Goal: Task Accomplishment & Management: Manage account settings

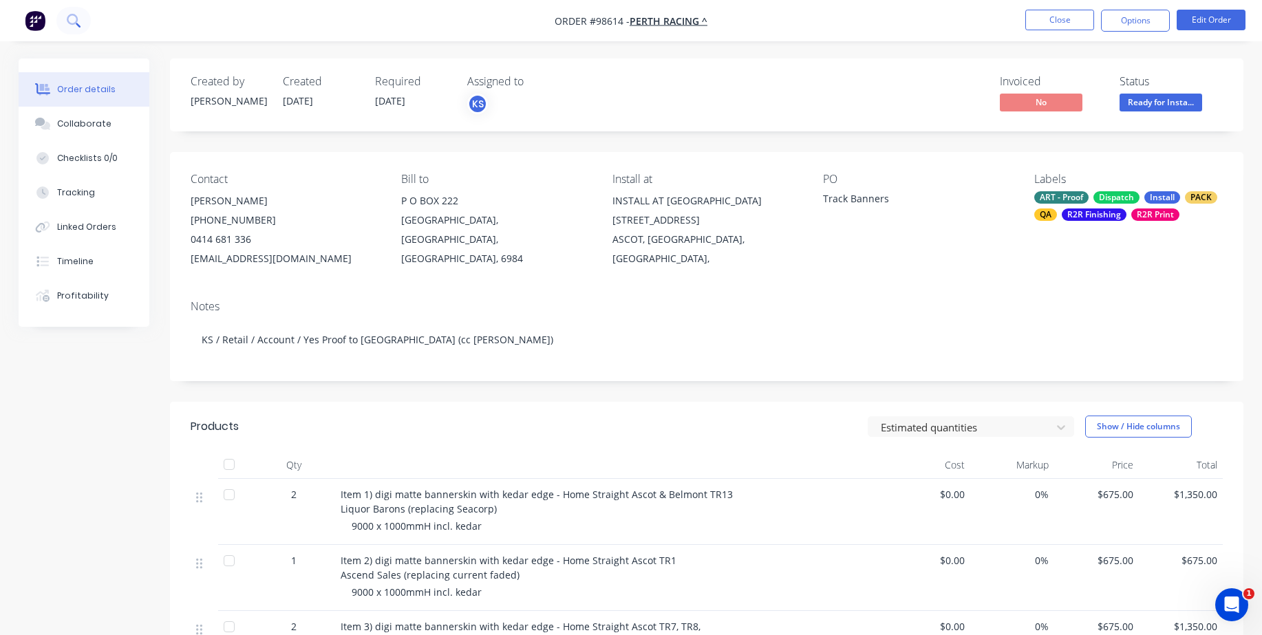
click at [81, 15] on button at bounding box center [73, 21] width 34 height 28
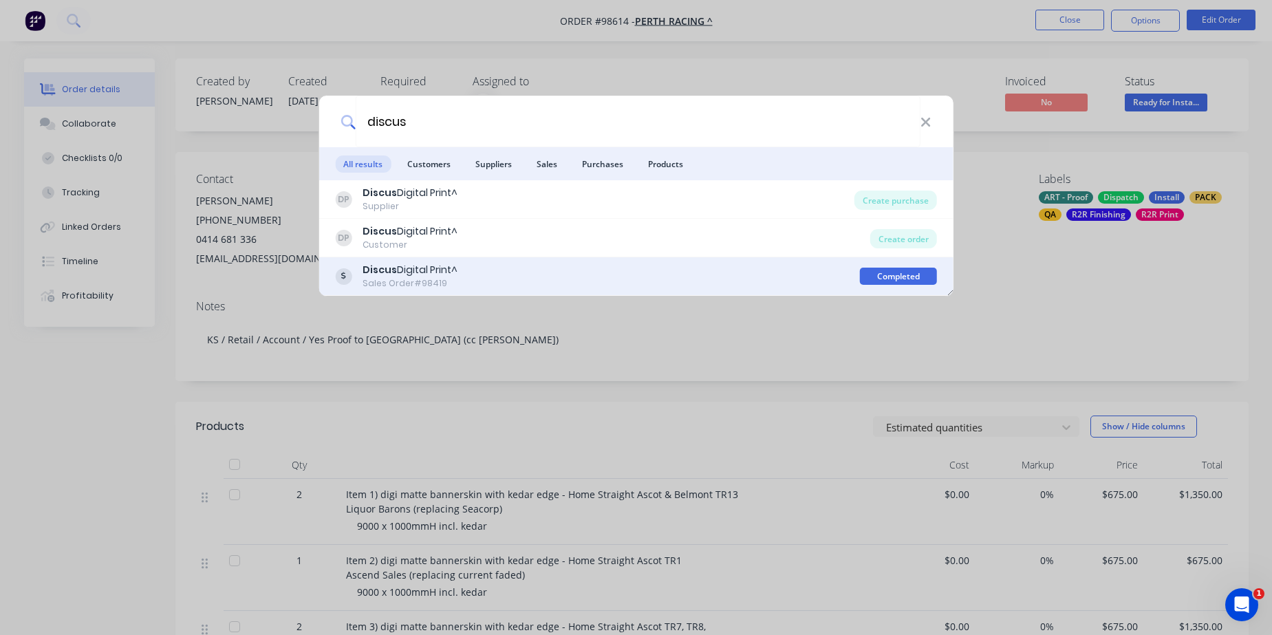
type input "discus"
click at [391, 277] on b "Discus" at bounding box center [380, 270] width 34 height 14
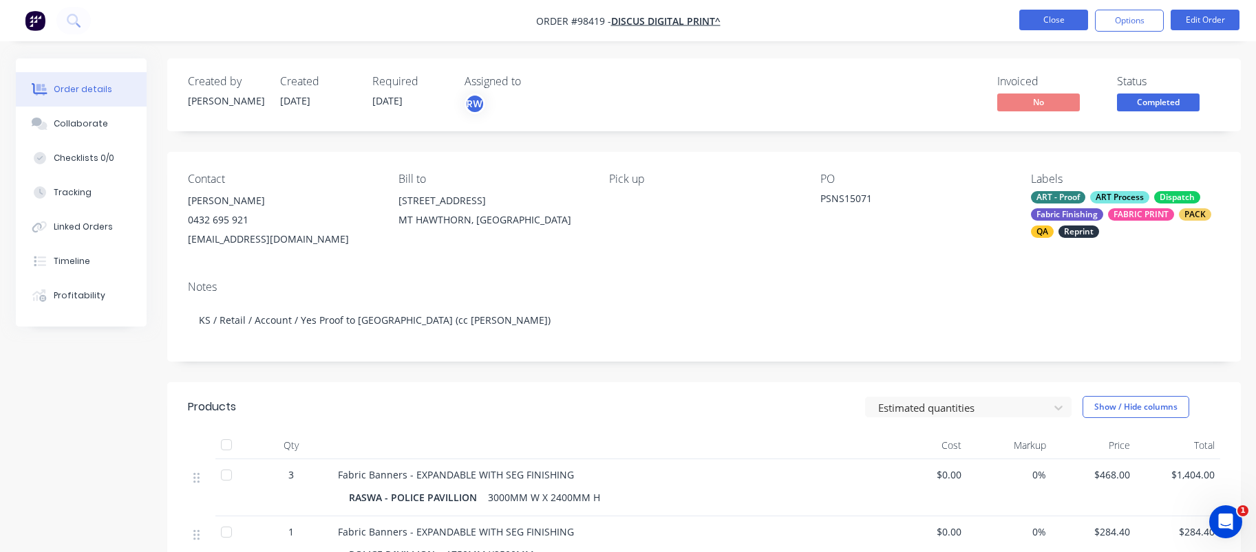
click at [1064, 23] on button "Close" at bounding box center [1053, 20] width 69 height 21
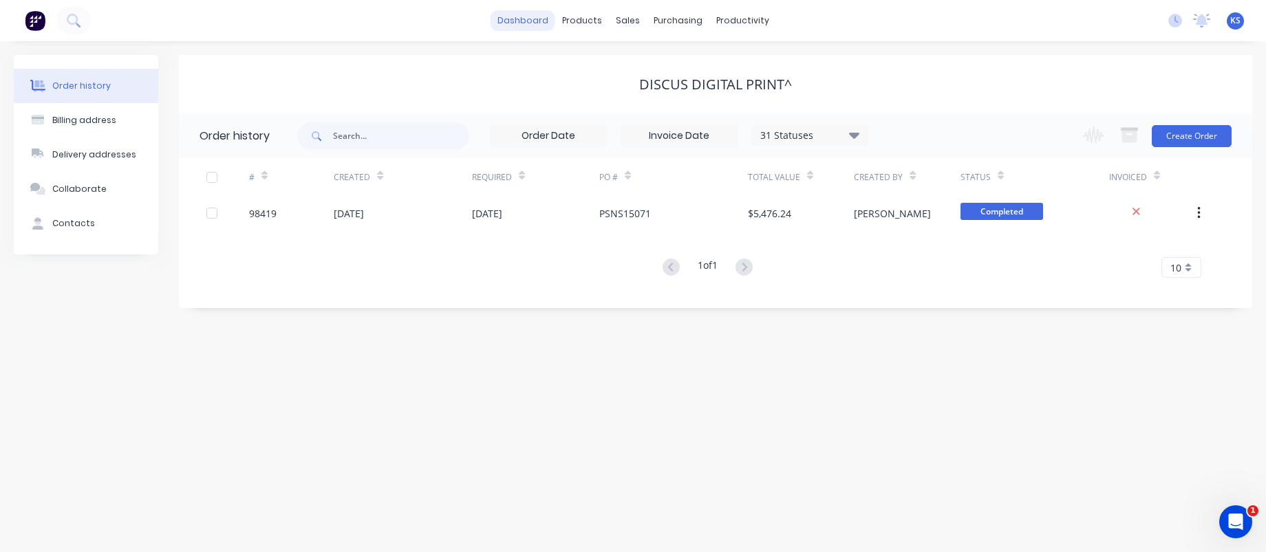
click at [529, 13] on link "dashboard" at bounding box center [523, 20] width 65 height 21
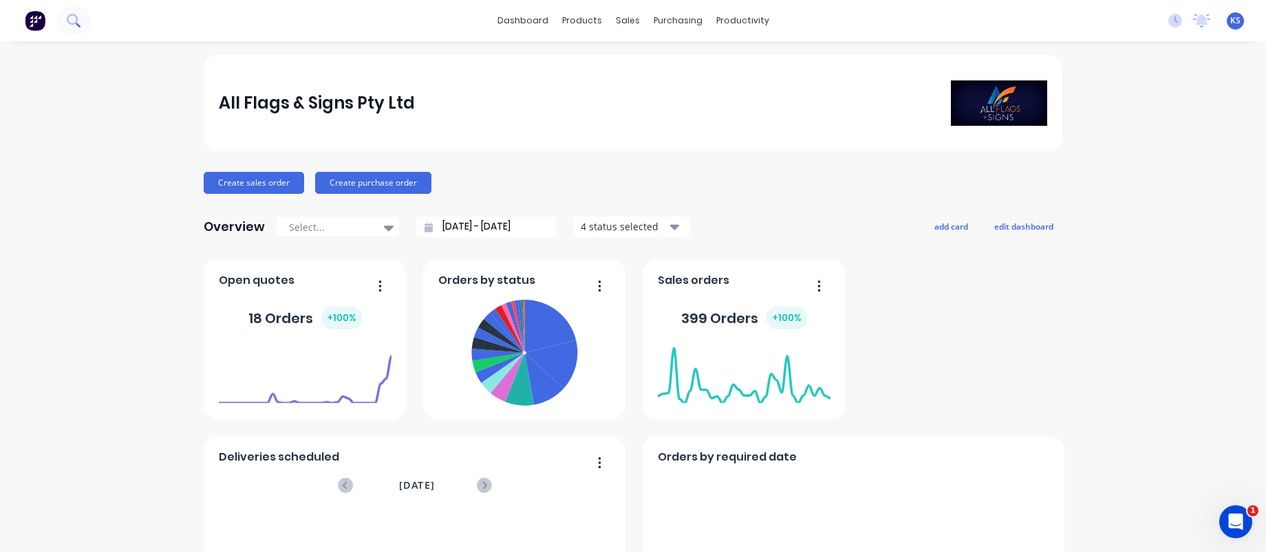
click at [76, 23] on icon at bounding box center [78, 25] width 5 height 5
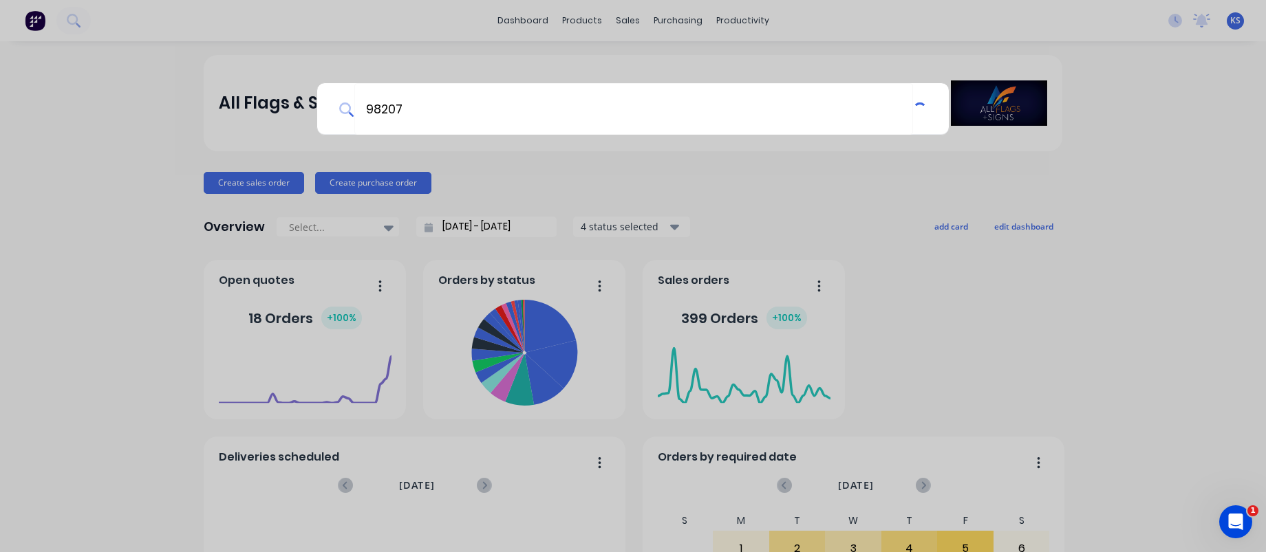
type input "98207"
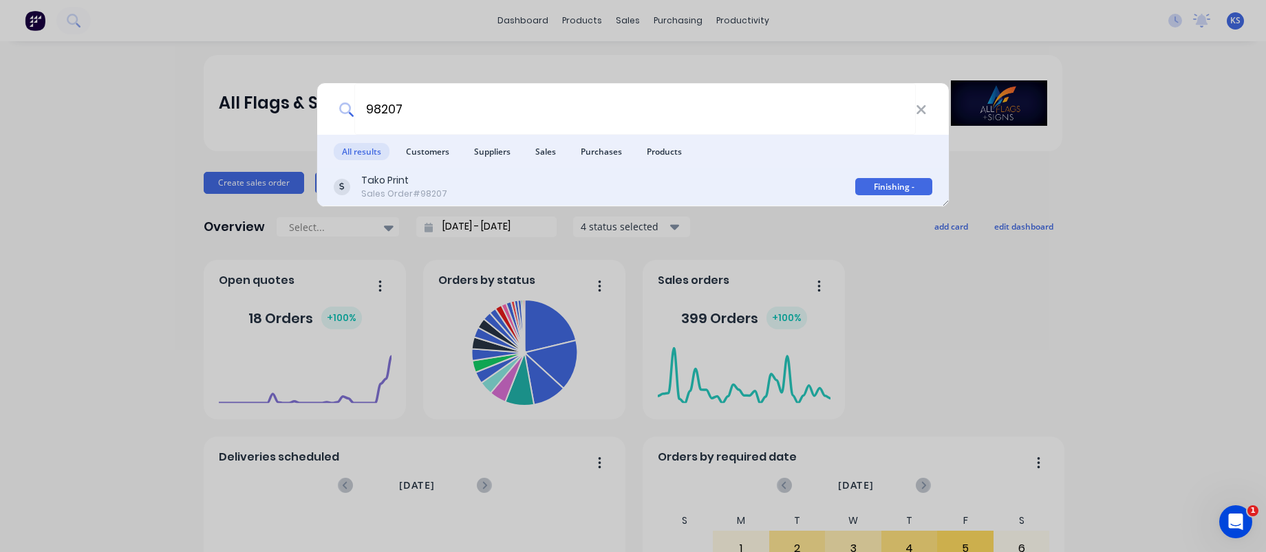
click at [379, 193] on div "Sales Order #98207" at bounding box center [404, 194] width 86 height 12
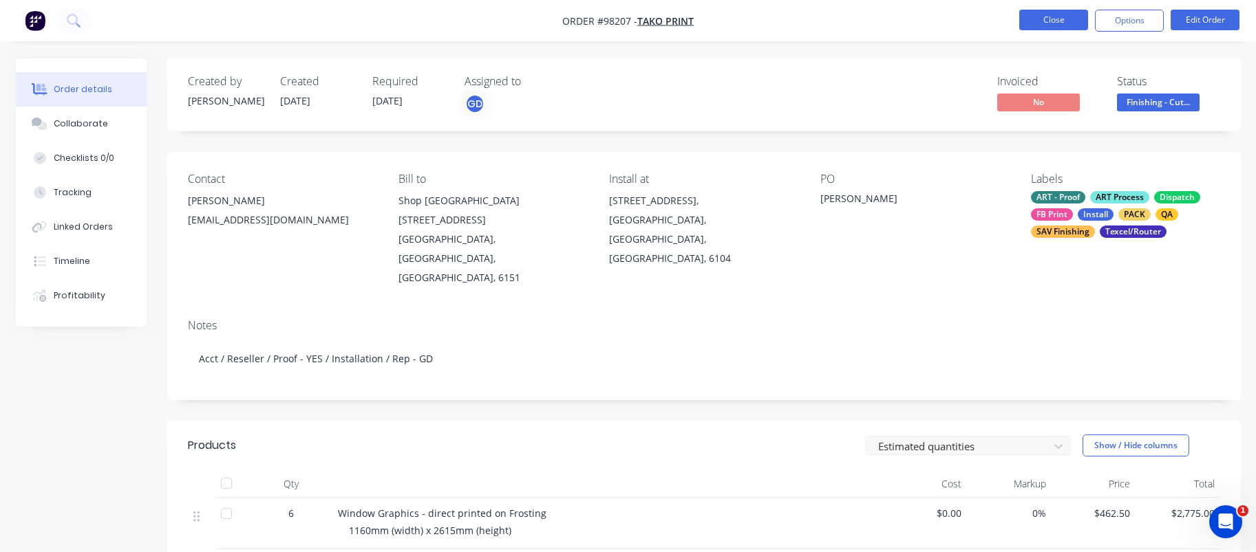
click at [1077, 24] on button "Close" at bounding box center [1053, 20] width 69 height 21
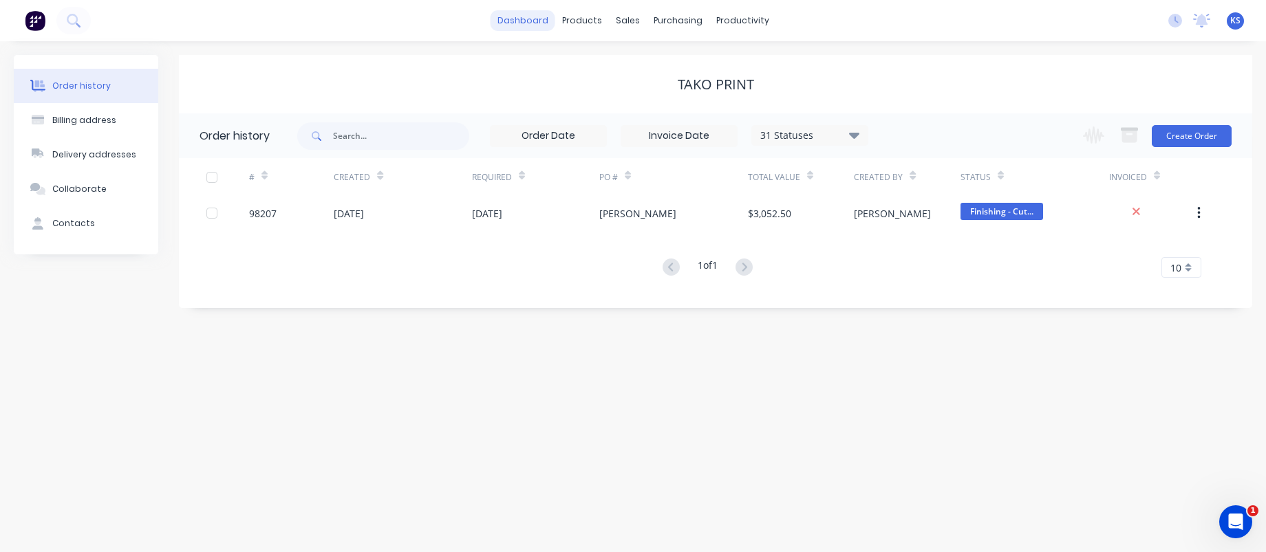
click at [509, 19] on link "dashboard" at bounding box center [523, 20] width 65 height 21
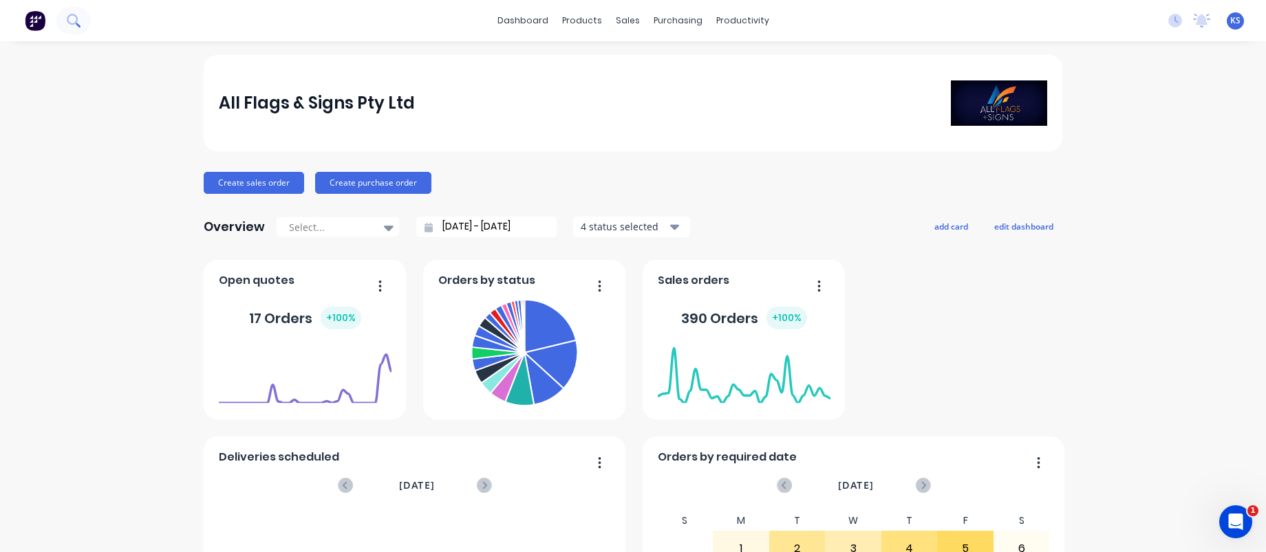
click at [80, 25] on button at bounding box center [73, 21] width 34 height 28
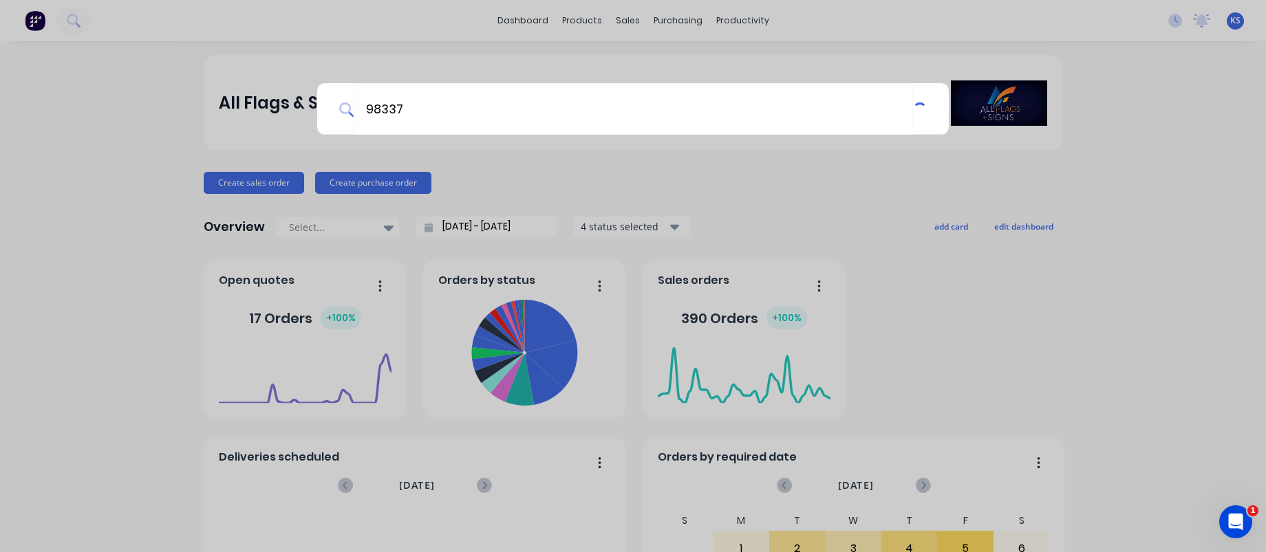
type input "98337"
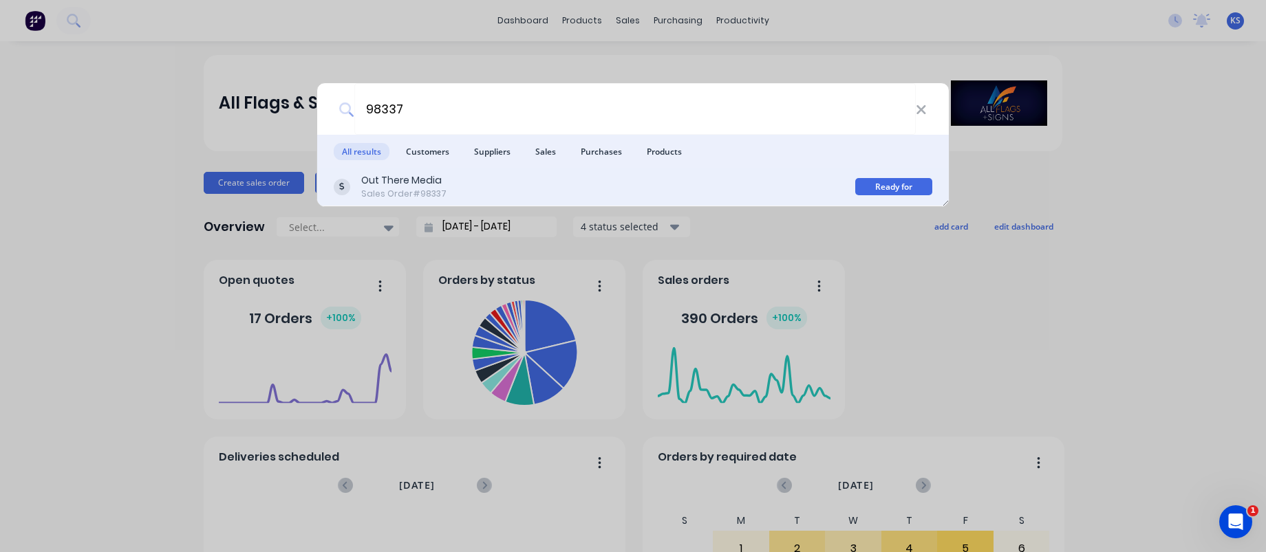
click at [394, 189] on div "Sales Order #98337" at bounding box center [403, 194] width 85 height 12
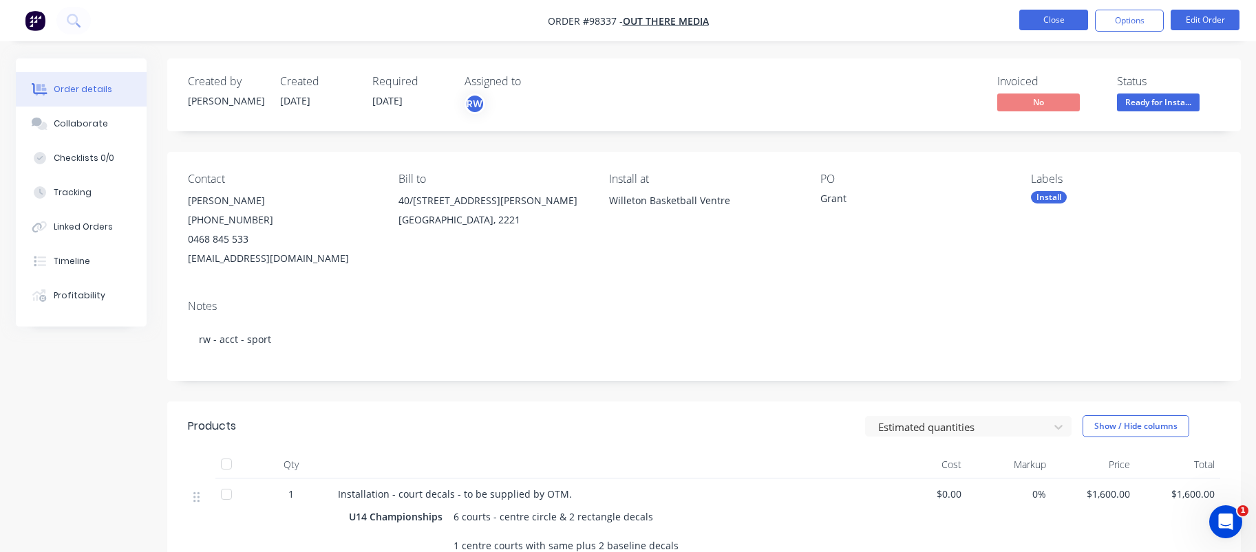
click at [1044, 17] on button "Close" at bounding box center [1053, 20] width 69 height 21
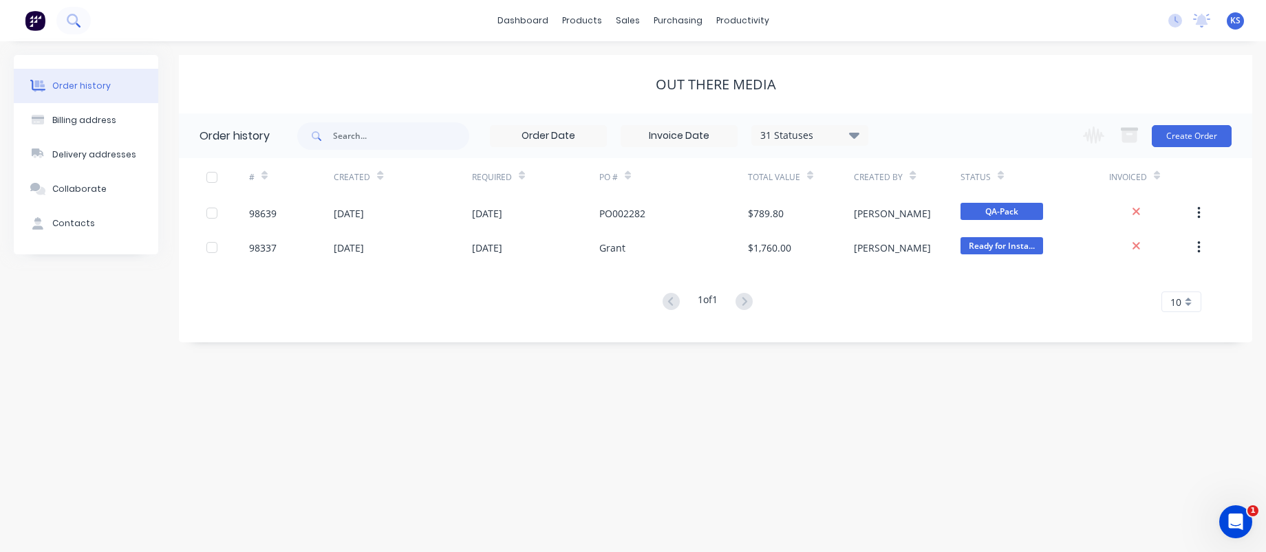
click at [77, 19] on icon at bounding box center [72, 19] width 11 height 11
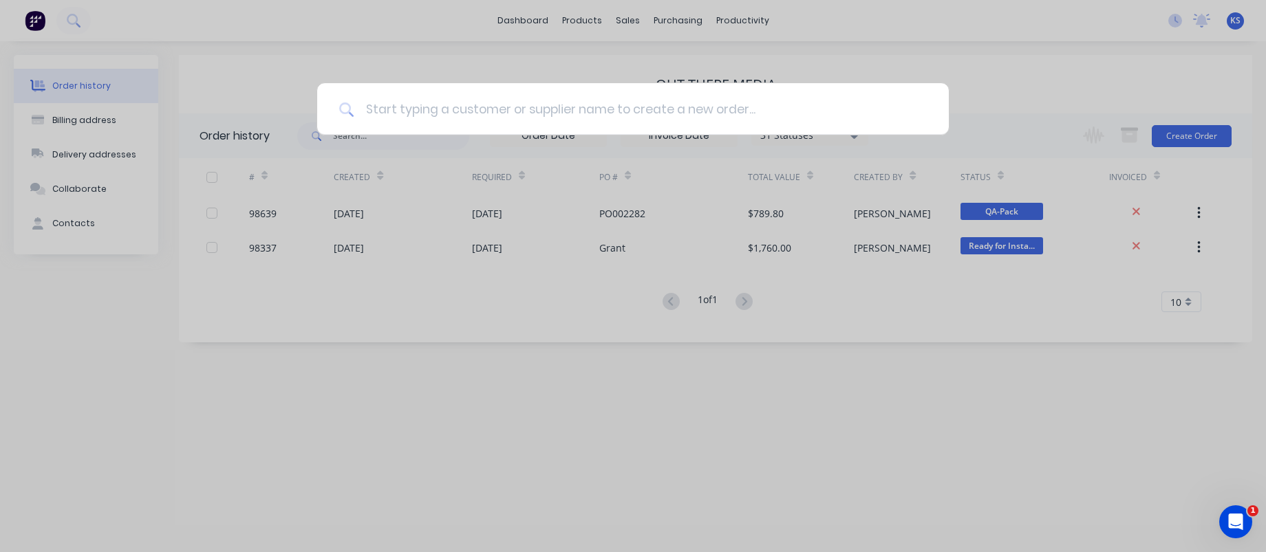
click at [441, 116] on input at bounding box center [640, 109] width 572 height 52
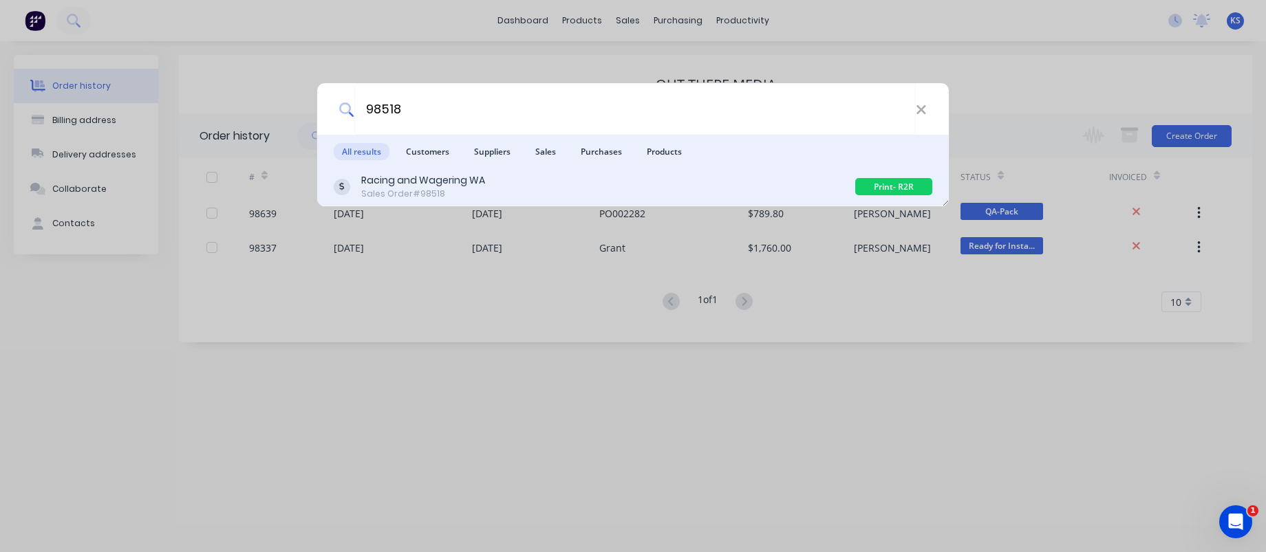
type input "98518"
click at [427, 182] on div "Racing and Wagering WA" at bounding box center [423, 180] width 124 height 14
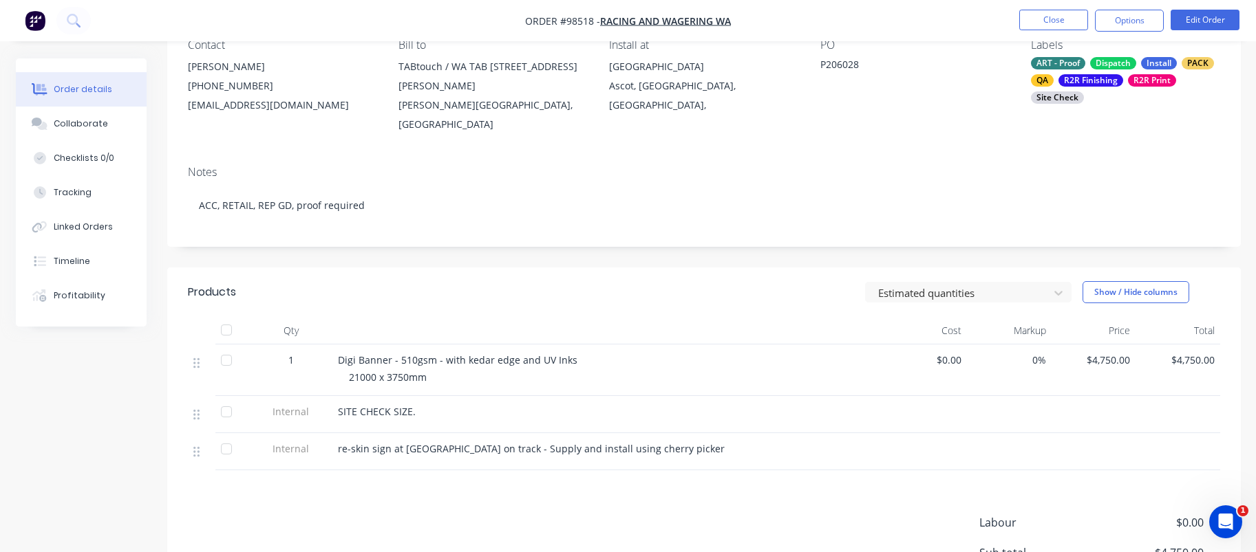
scroll to position [209, 0]
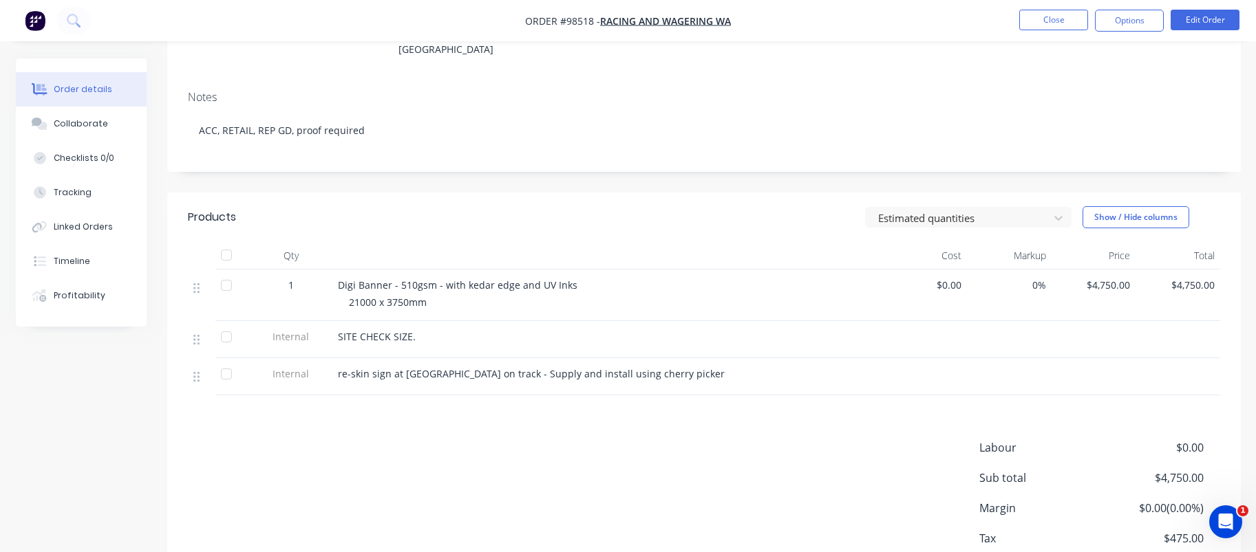
click at [376, 367] on span "re-skin sign at [GEOGRAPHIC_DATA] on track - Supply and install using cherry pi…" at bounding box center [531, 373] width 387 height 13
click at [374, 367] on span "re-skin sign at [GEOGRAPHIC_DATA] on track - Supply and install using cherry pi…" at bounding box center [531, 373] width 387 height 13
click at [1183, 14] on button "Edit Order" at bounding box center [1204, 20] width 69 height 21
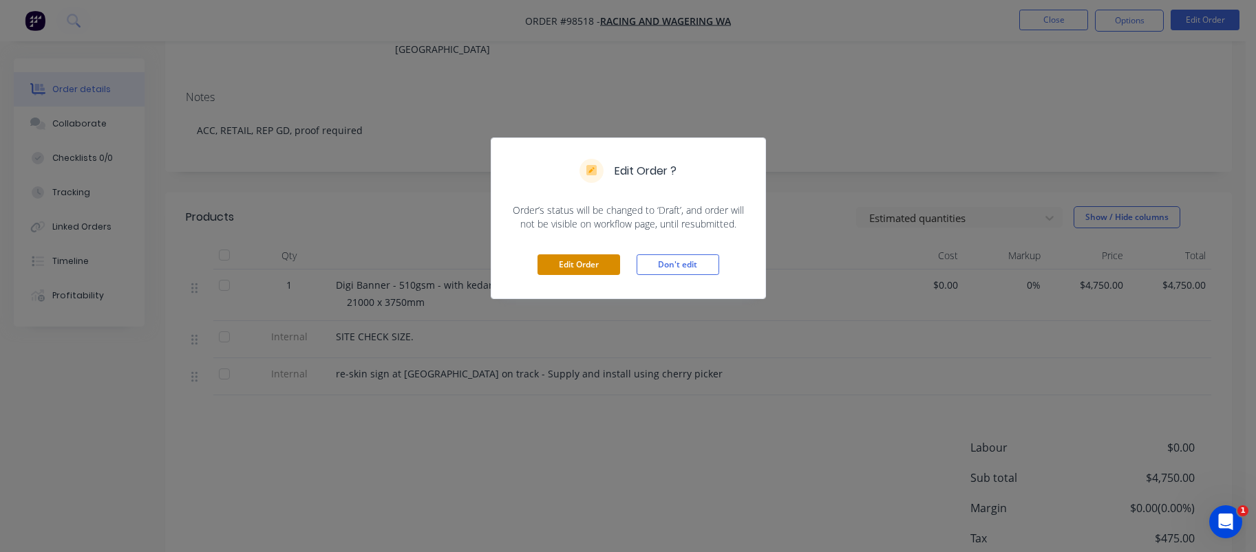
click at [590, 259] on button "Edit Order" at bounding box center [578, 265] width 83 height 21
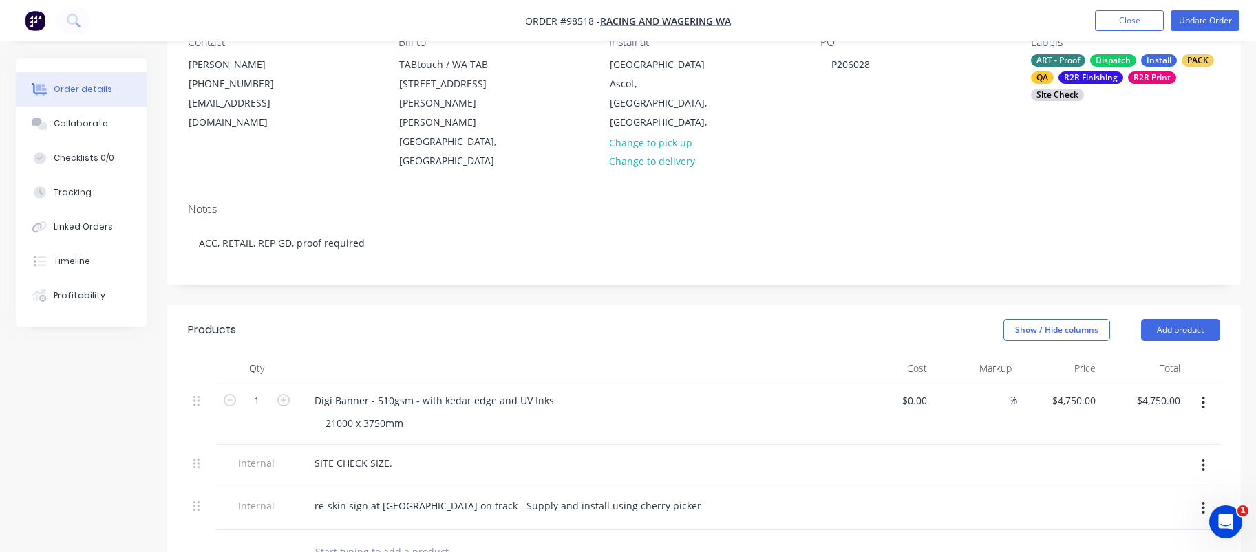
scroll to position [206, 0]
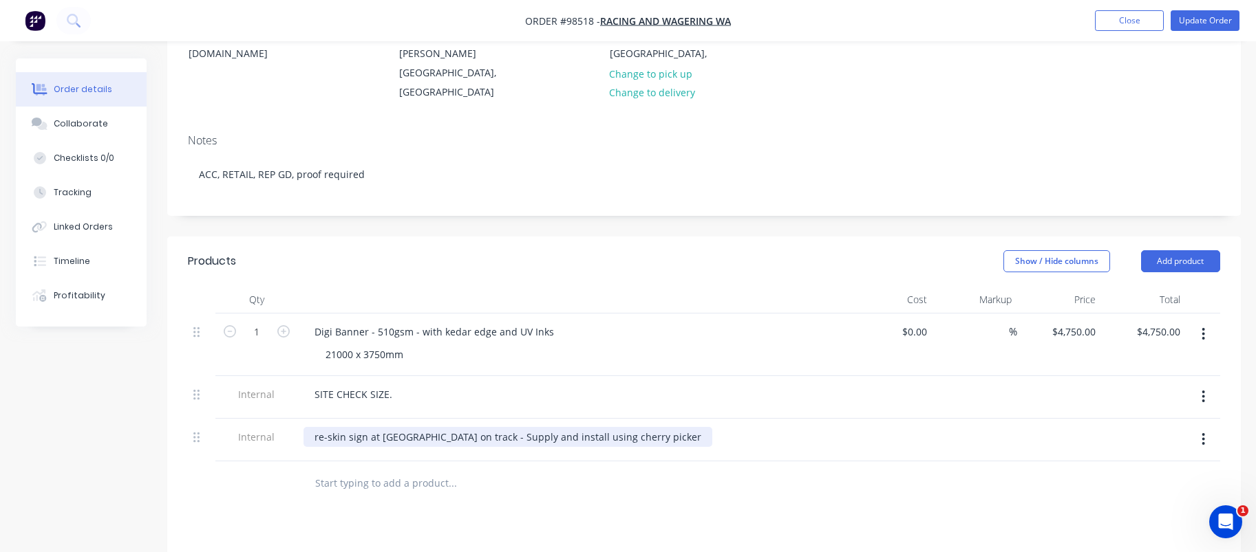
click at [347, 427] on div "re-skin sign at [GEOGRAPHIC_DATA] on track - Supply and install using cherry pi…" at bounding box center [507, 437] width 409 height 20
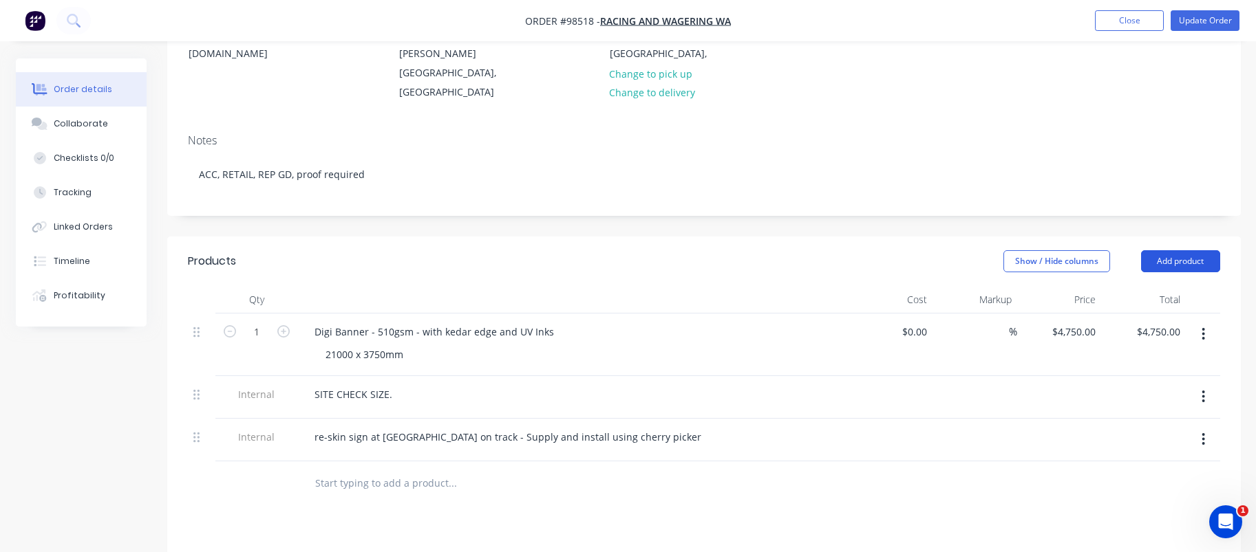
click at [1169, 250] on button "Add product" at bounding box center [1180, 261] width 79 height 22
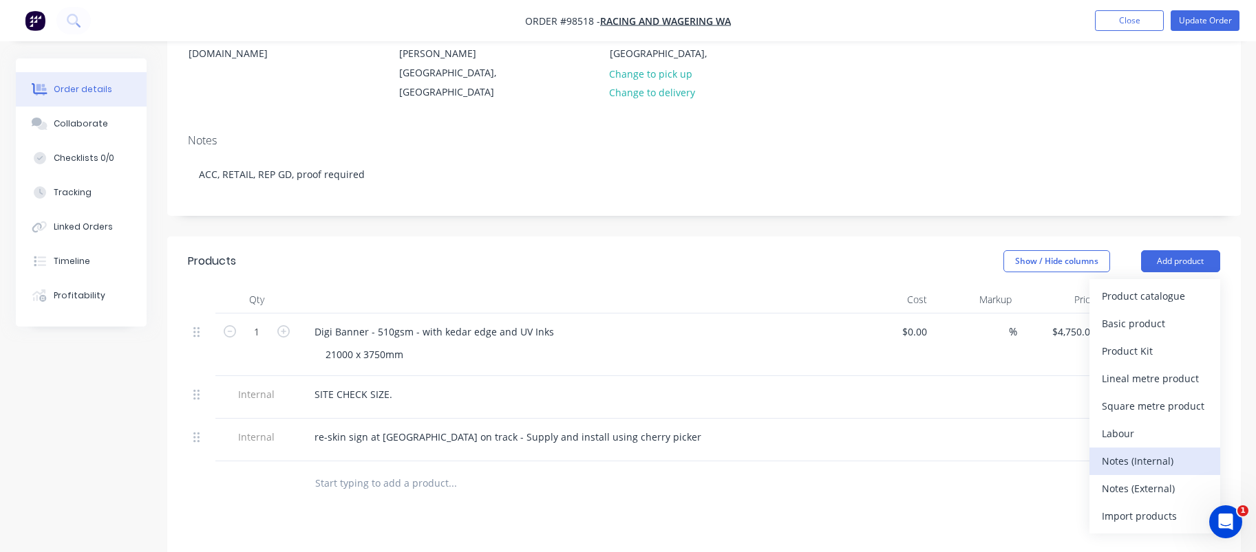
click at [1137, 448] on button "Notes (Internal)" at bounding box center [1154, 462] width 131 height 28
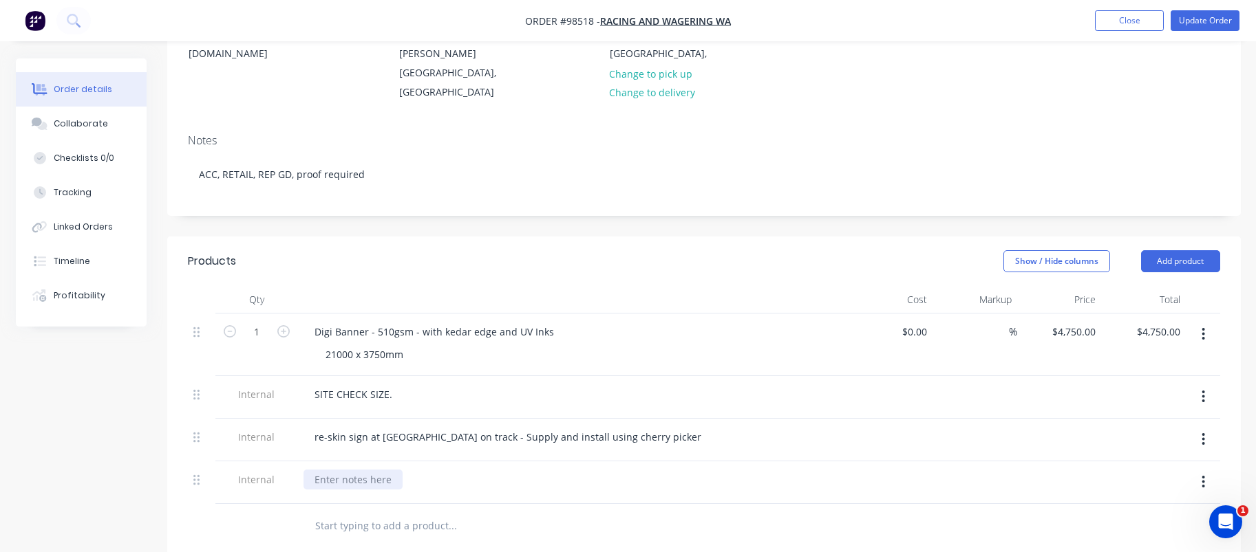
click at [330, 470] on div at bounding box center [352, 480] width 99 height 20
click at [328, 513] on input "text" at bounding box center [451, 527] width 275 height 28
click at [376, 470] on div "INSTALL NOTE: this is the TABtouch sign next to [PERSON_NAME] on the Infield" at bounding box center [496, 480] width 386 height 20
drag, startPoint x: 474, startPoint y: 438, endPoint x: 424, endPoint y: 440, distance: 50.3
click at [424, 470] on div "INSTALL NOTE: this is the TABtouch sign next to [PERSON_NAME] on the Infield" at bounding box center [496, 480] width 386 height 20
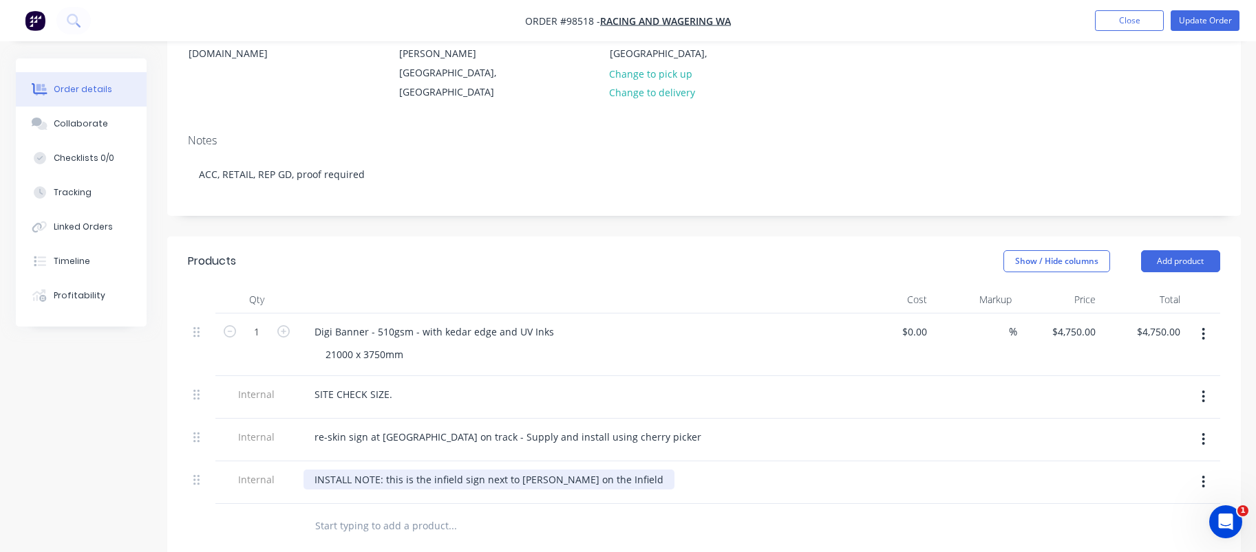
click at [546, 470] on div "INSTALL NOTE: this is the infield sign next to [PERSON_NAME] on the Infield" at bounding box center [488, 480] width 371 height 20
click at [412, 513] on input "text" at bounding box center [451, 527] width 275 height 28
drag, startPoint x: 556, startPoint y: 445, endPoint x: 294, endPoint y: 433, distance: 262.4
click at [294, 462] on div "Internal INSTALL NOTE: this is the infield sign next to [PERSON_NAME]" at bounding box center [704, 483] width 1032 height 43
click at [1120, 19] on button "Close" at bounding box center [1129, 20] width 69 height 21
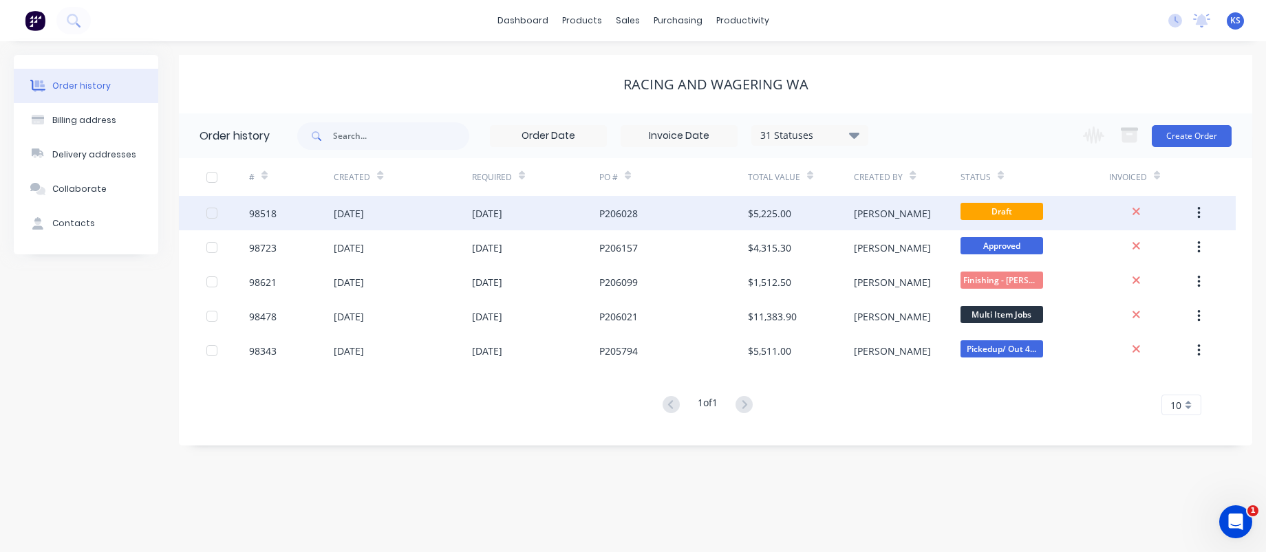
click at [348, 215] on div "[DATE]" at bounding box center [349, 213] width 30 height 14
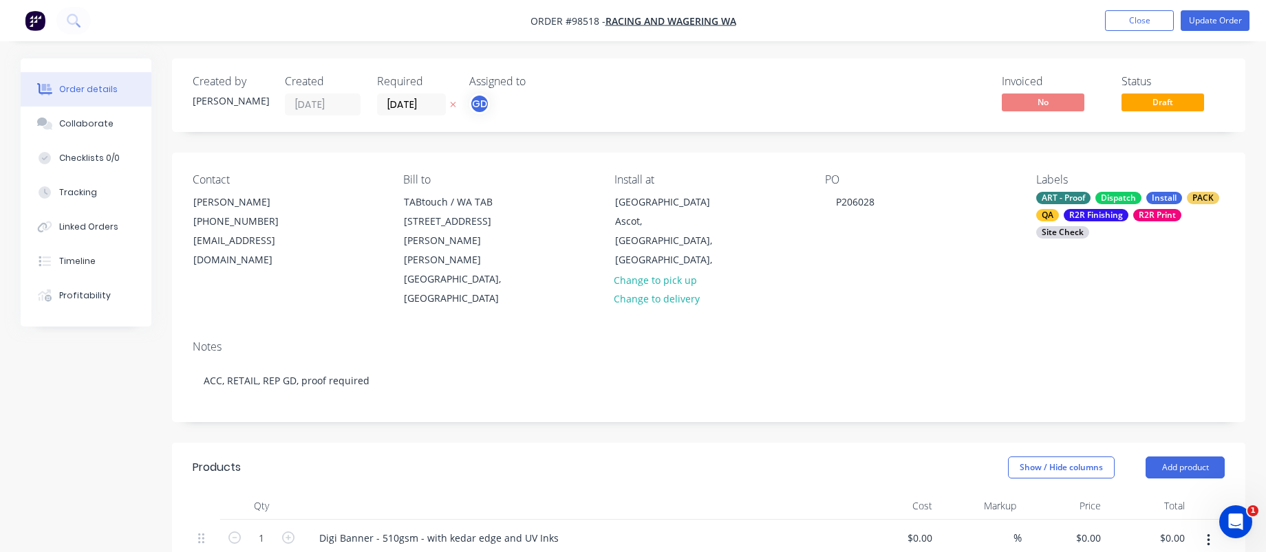
type input "$4,750.00"
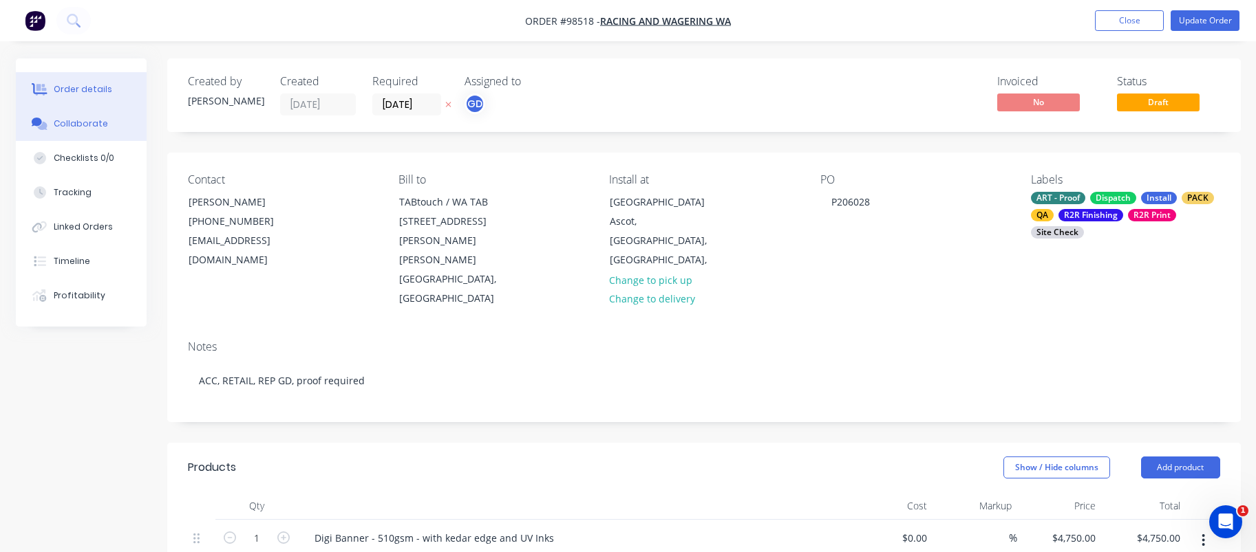
click at [76, 117] on button "Collaborate" at bounding box center [81, 124] width 131 height 34
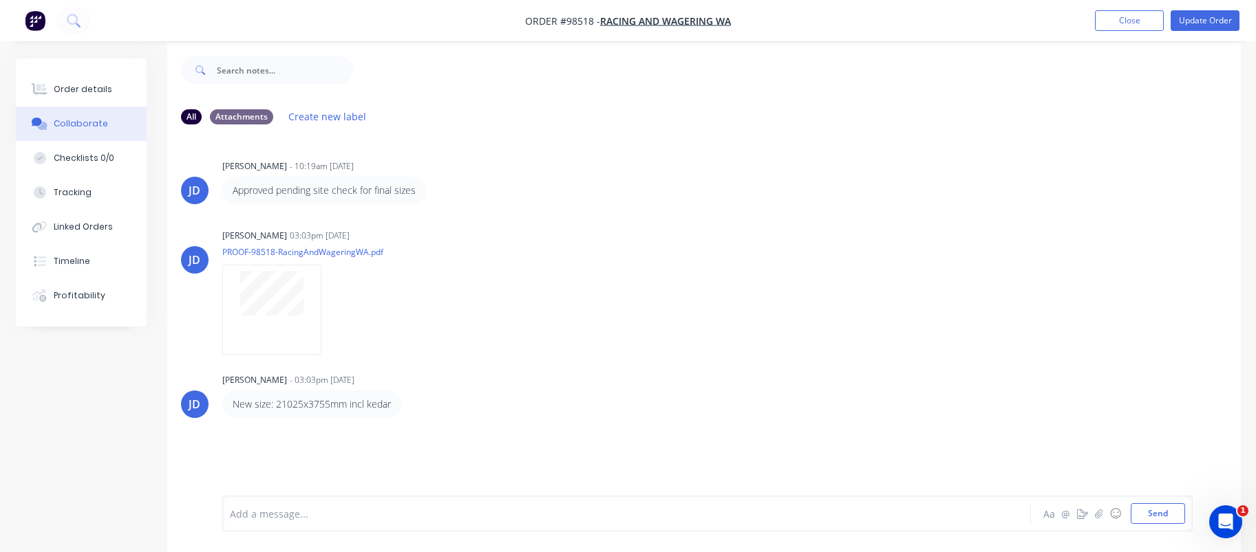
scroll to position [21, 0]
click at [189, 334] on div "[PERSON_NAME] 03:03pm [DATE] PROOF-98518-RacingAndWageringWA.pdf Labels Download" at bounding box center [703, 283] width 1073 height 124
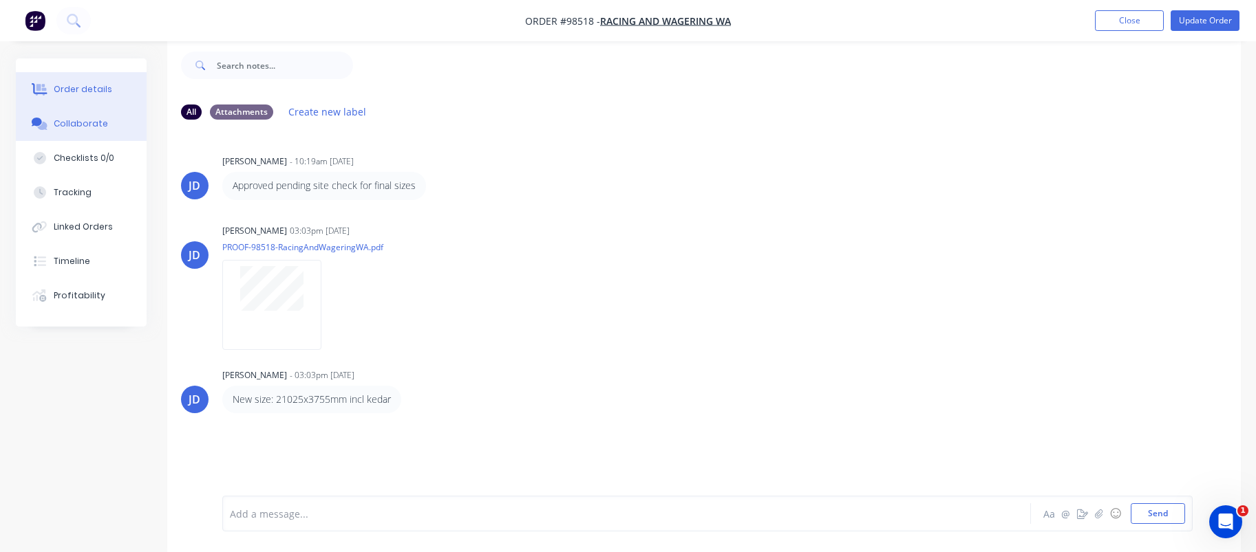
click at [89, 88] on div "Order details" at bounding box center [83, 89] width 58 height 12
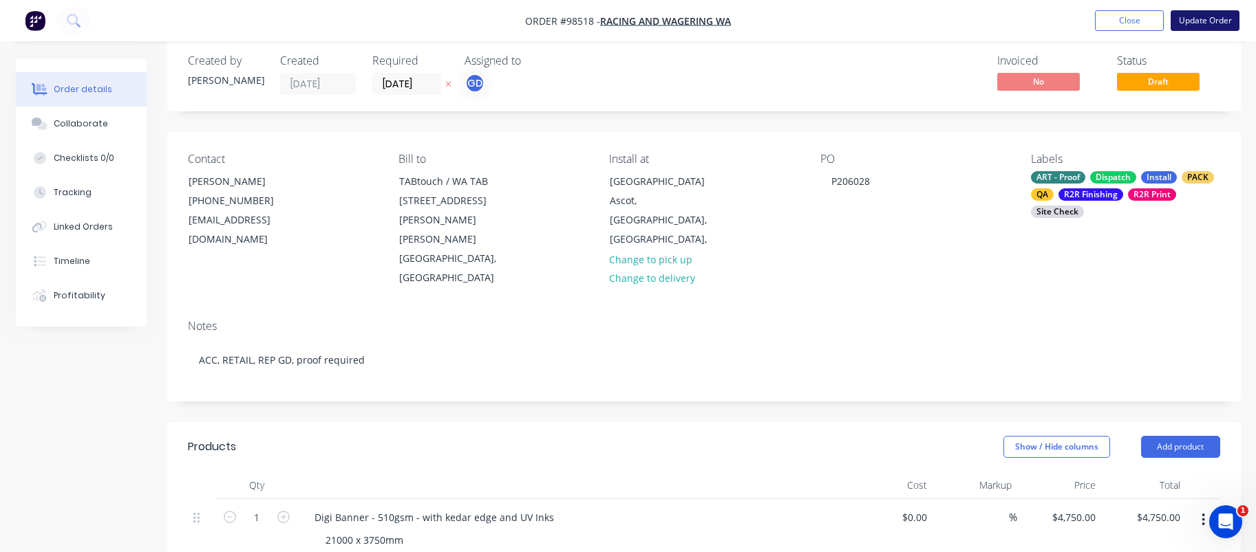
click at [1194, 20] on button "Update Order" at bounding box center [1204, 20] width 69 height 21
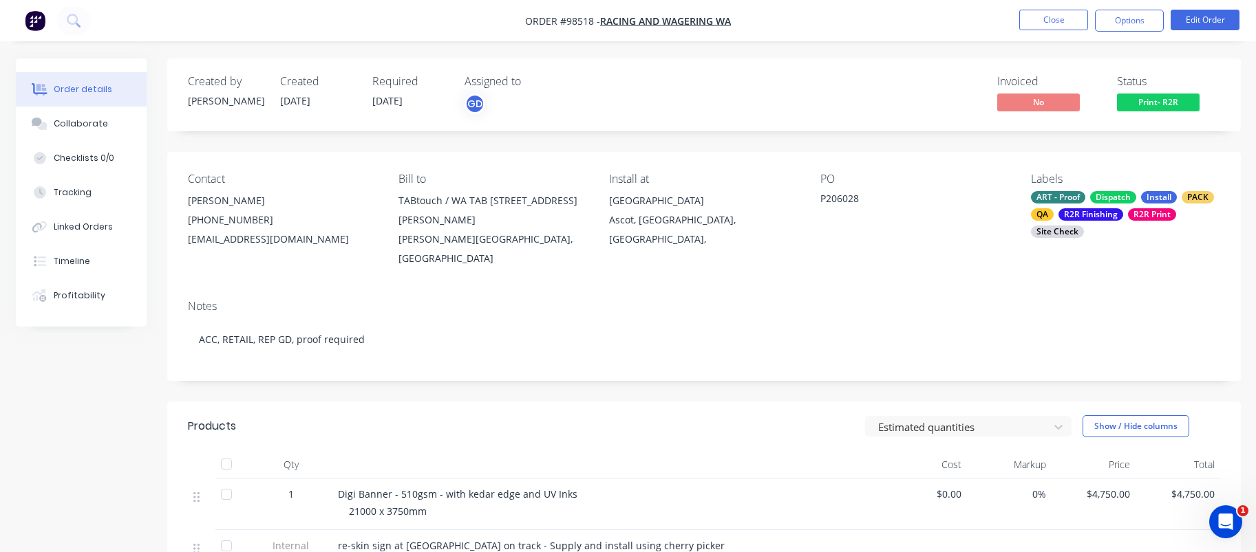
click at [429, 504] on div "21000 x 3750mm" at bounding box center [613, 511] width 528 height 14
click at [425, 505] on span "21000 x 3750mm" at bounding box center [388, 511] width 78 height 13
click at [1190, 23] on button "Edit Order" at bounding box center [1204, 20] width 69 height 21
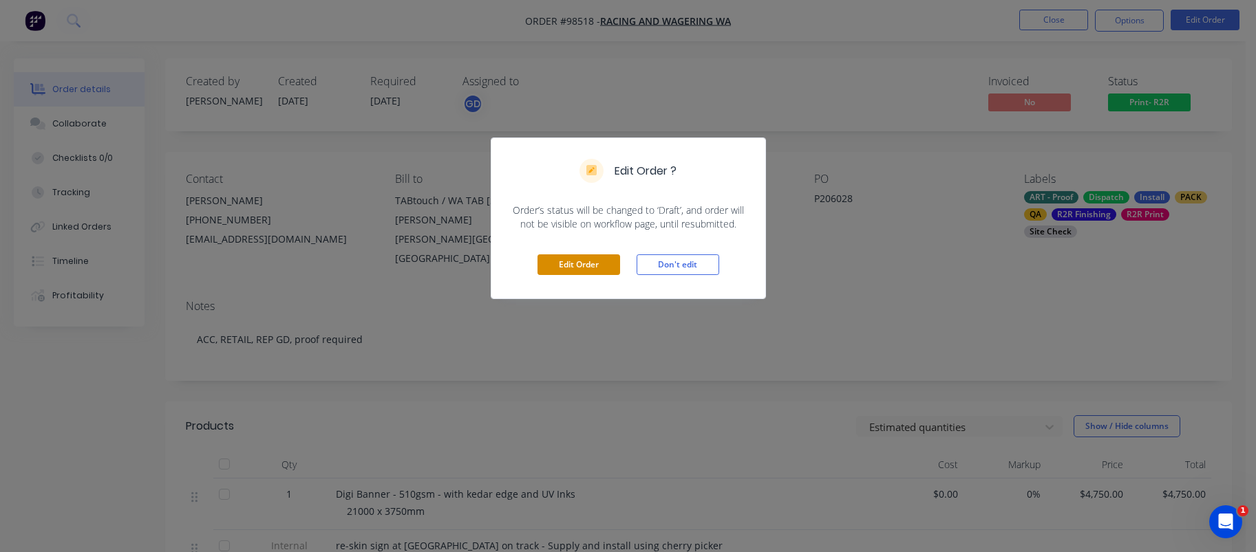
click at [590, 265] on button "Edit Order" at bounding box center [578, 265] width 83 height 21
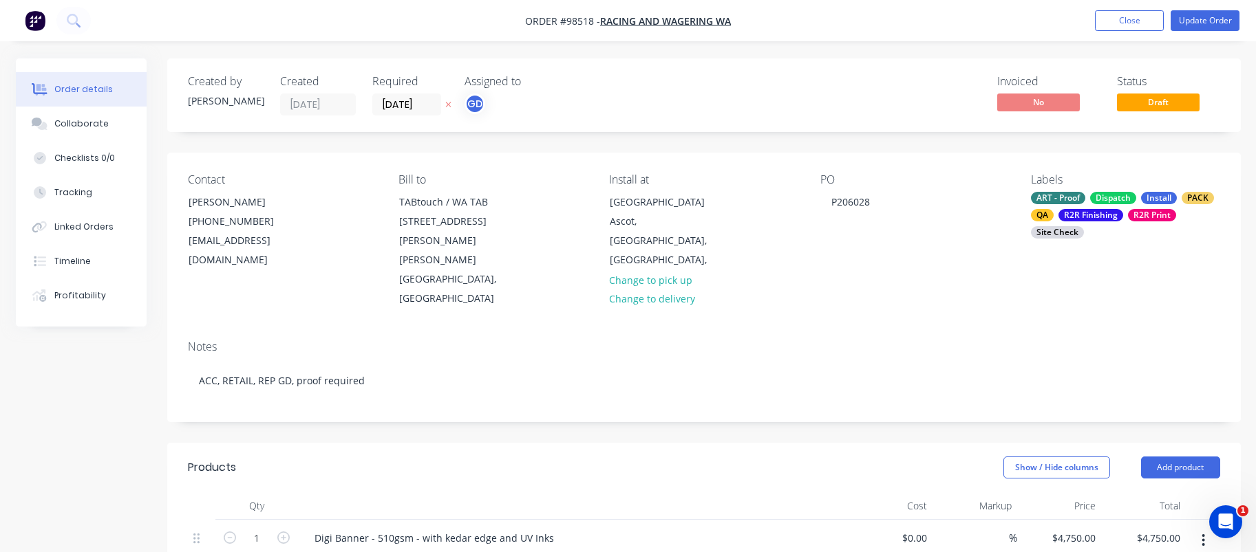
click at [424, 551] on div "21000 x 3750mm" at bounding box center [578, 561] width 528 height 20
click at [409, 551] on div "21000 x 3750mm" at bounding box center [364, 561] width 100 height 20
click at [406, 551] on div "21000 x 3750mm 21025 x 3755mmH" at bounding box center [407, 561] width 187 height 20
click at [1199, 15] on button "Update Order" at bounding box center [1204, 20] width 69 height 21
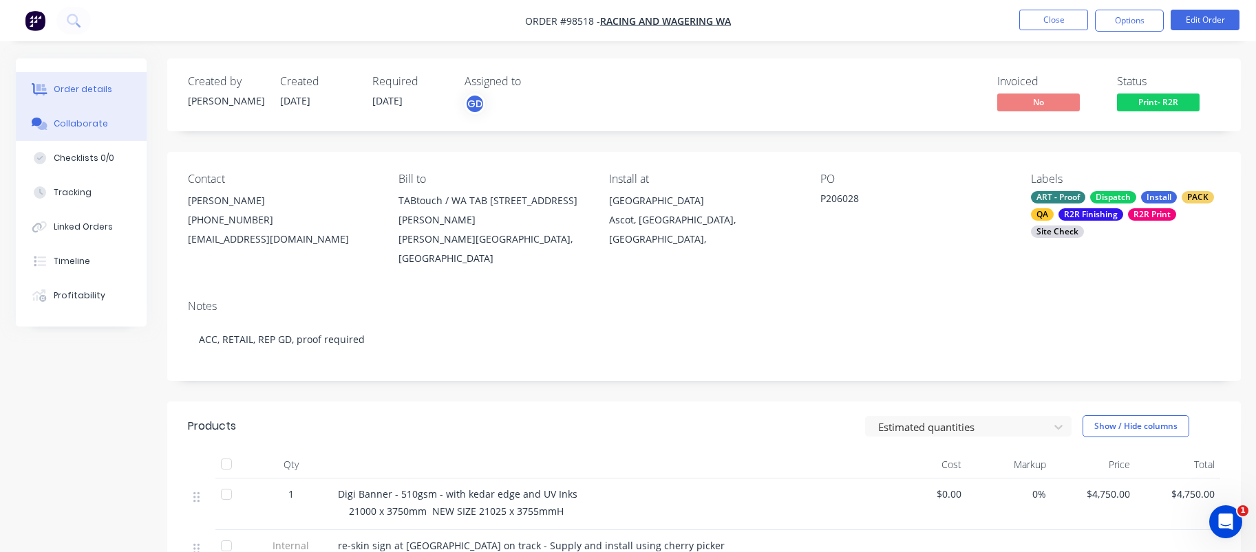
click at [75, 114] on button "Collaborate" at bounding box center [81, 124] width 131 height 34
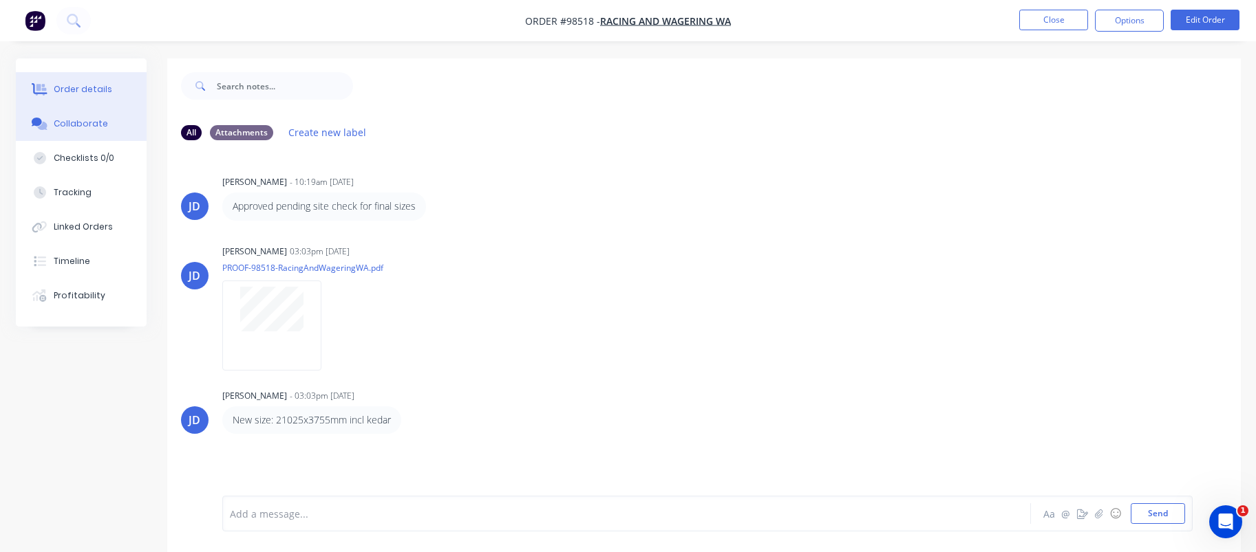
click at [57, 83] on div "Order details" at bounding box center [83, 89] width 58 height 12
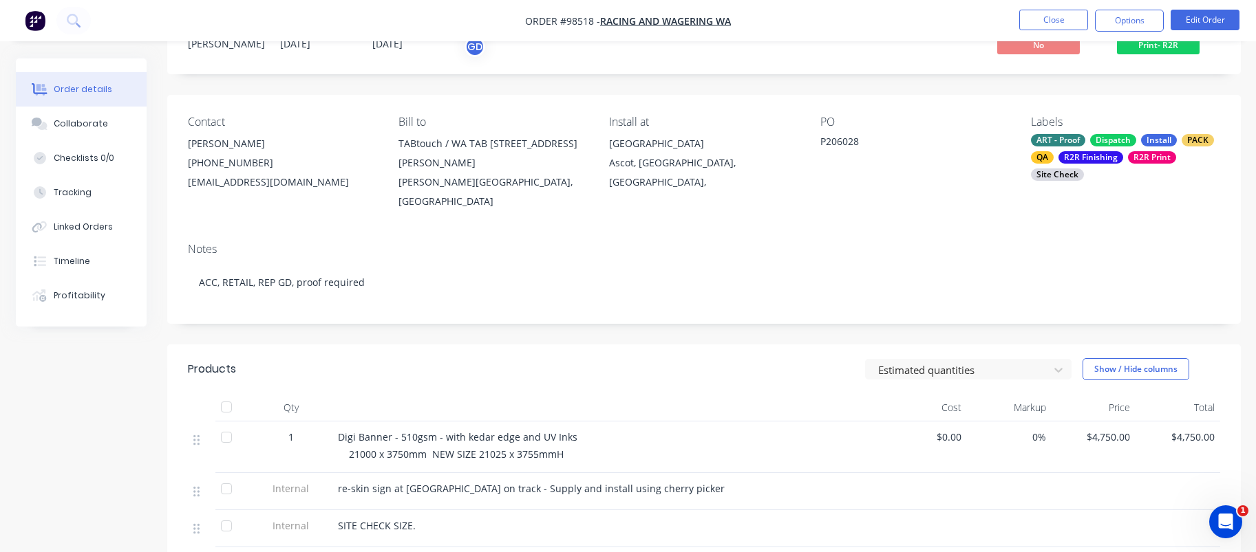
scroll to position [138, 0]
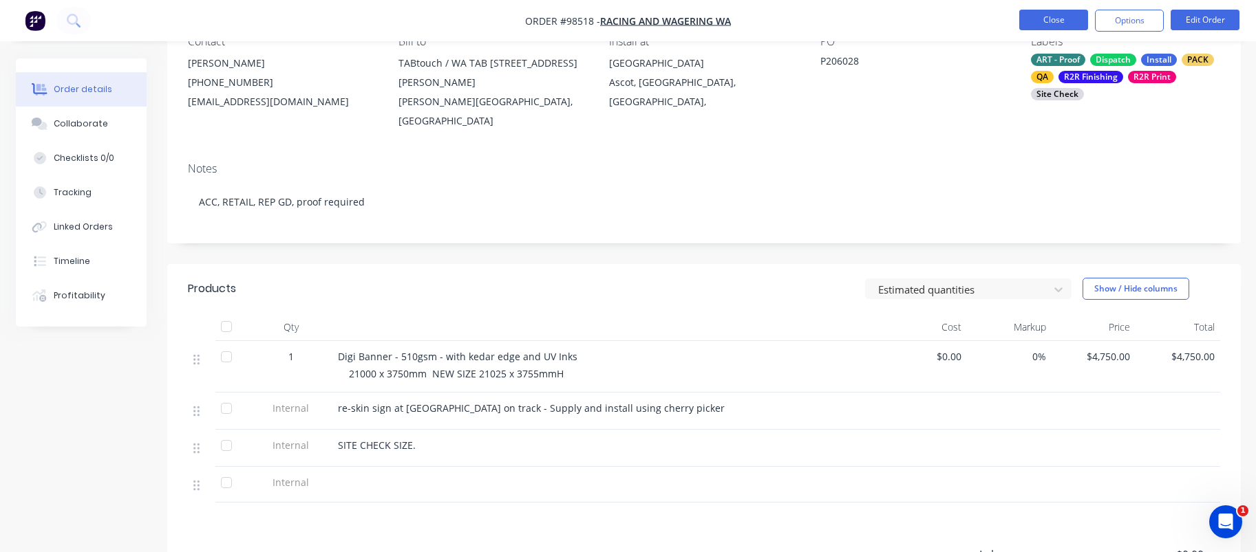
click at [1046, 19] on button "Close" at bounding box center [1053, 20] width 69 height 21
